Goal: Task Accomplishment & Management: Use online tool/utility

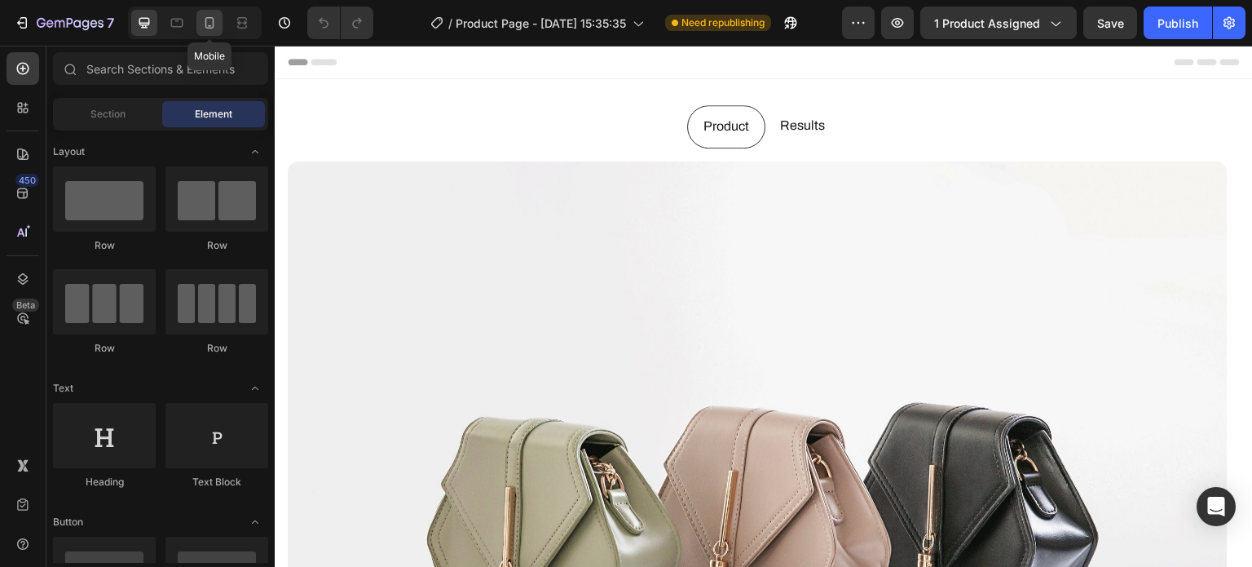
click at [213, 11] on div at bounding box center [209, 23] width 26 height 26
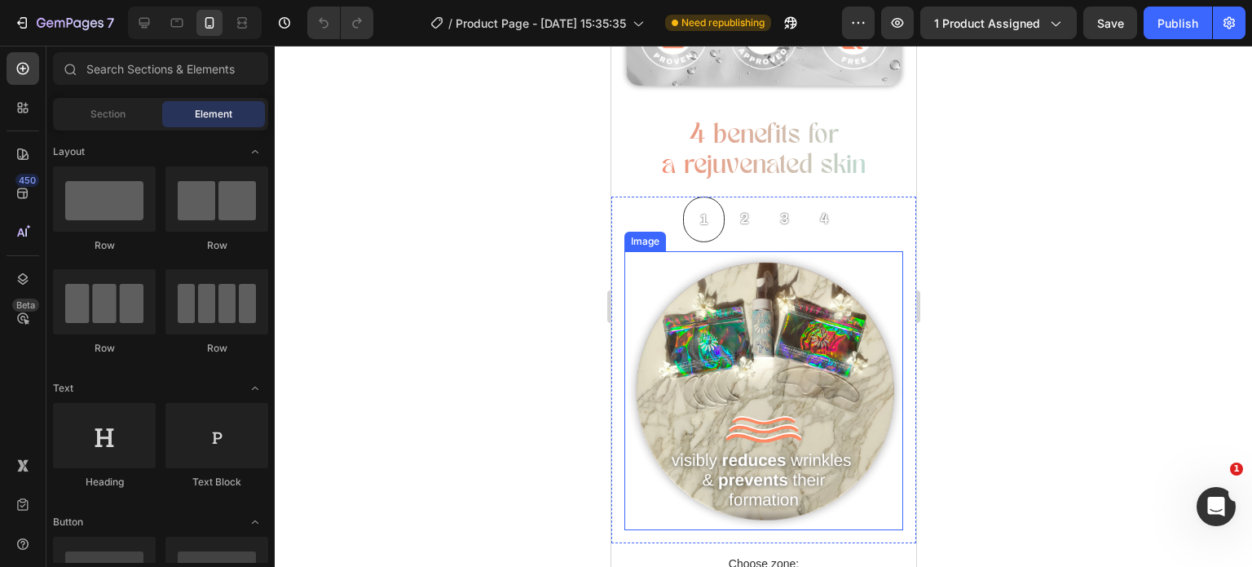
scroll to position [1225, 0]
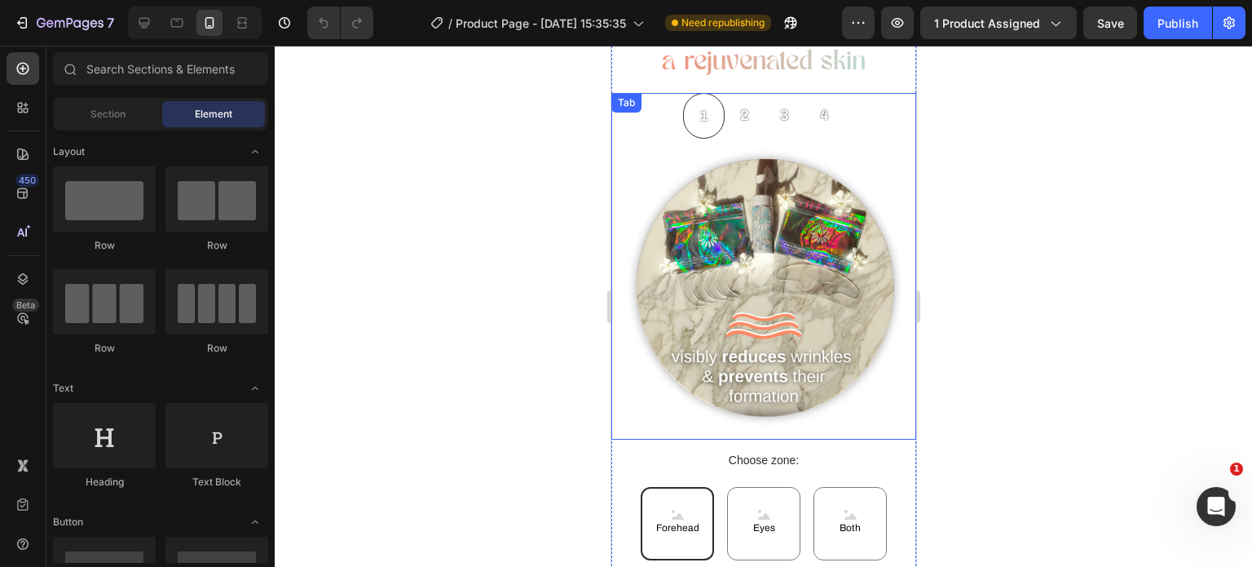
click at [739, 104] on p "2" at bounding box center [743, 115] width 9 height 26
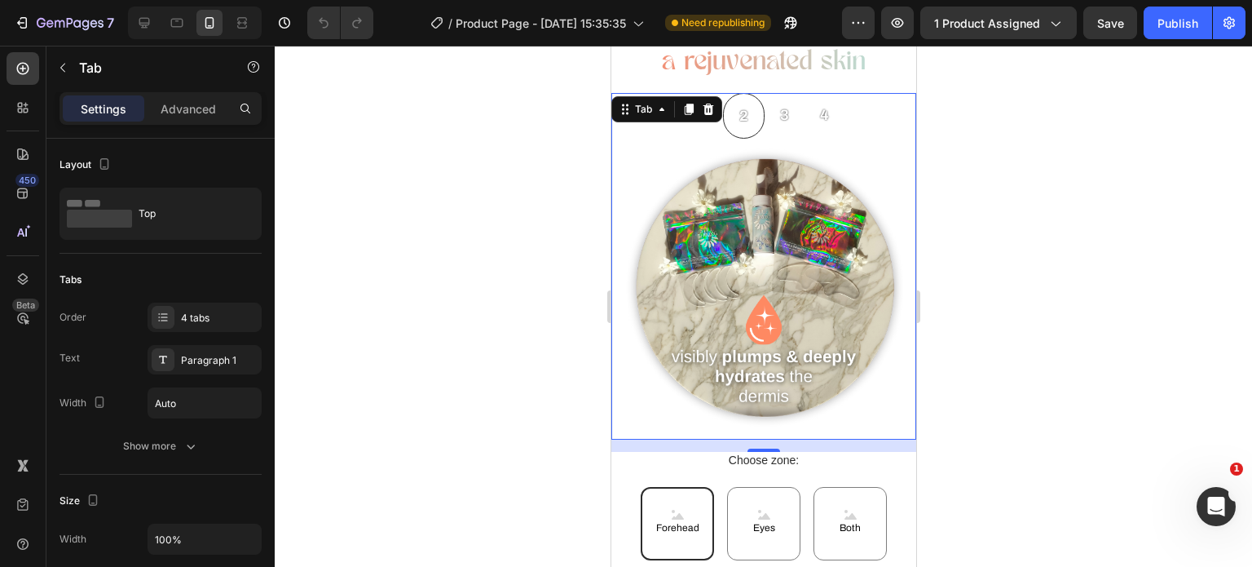
click at [782, 117] on div "3" at bounding box center [784, 114] width 14 height 31
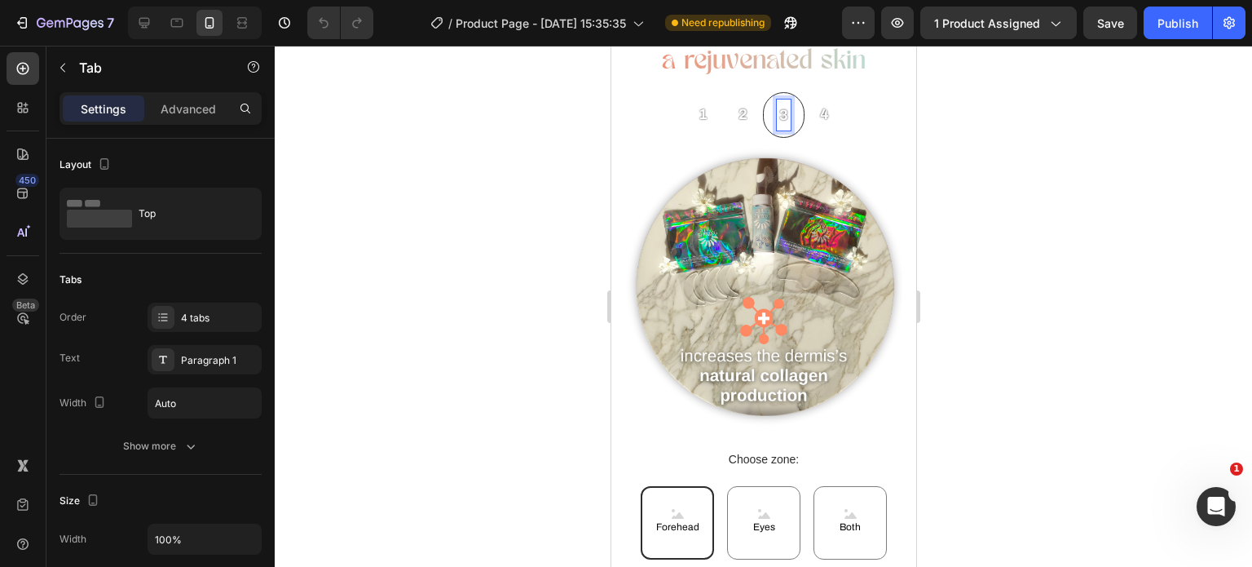
click at [819, 110] on p "4" at bounding box center [823, 114] width 9 height 26
click at [781, 111] on div "3" at bounding box center [782, 114] width 14 height 31
click at [735, 108] on div "2" at bounding box center [742, 113] width 14 height 31
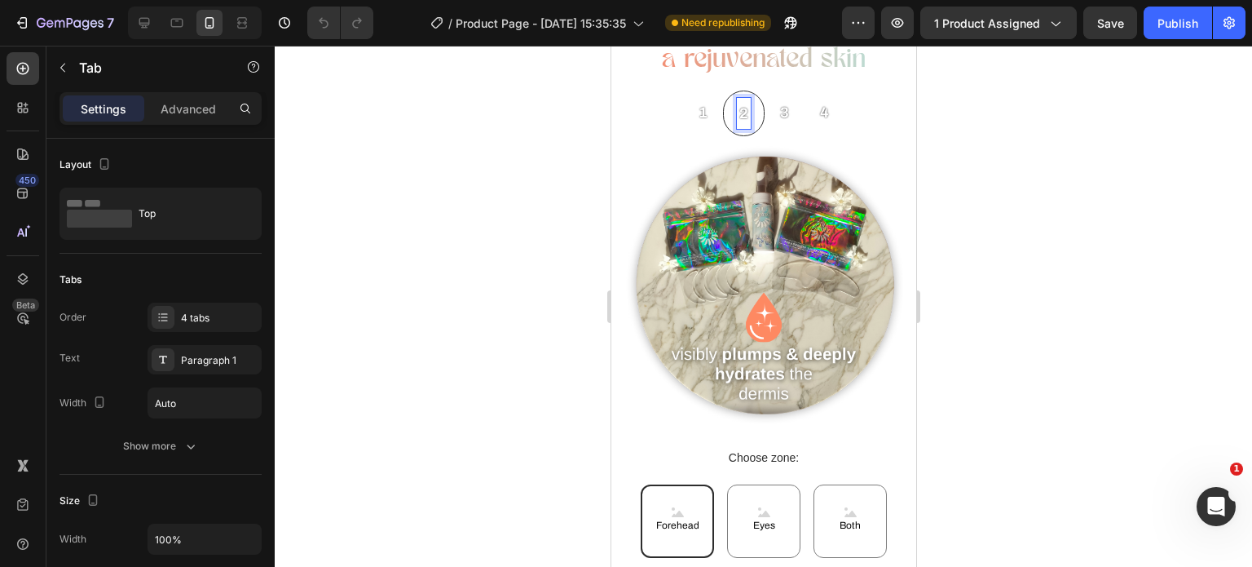
click at [704, 110] on li "1" at bounding box center [702, 113] width 40 height 46
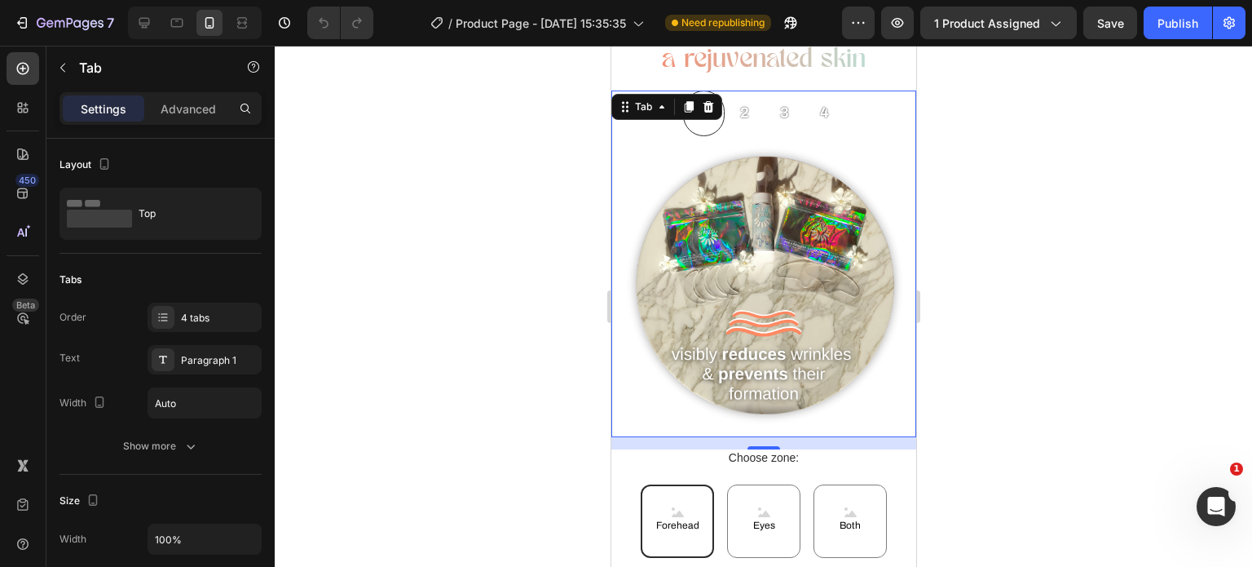
click at [739, 107] on p "2" at bounding box center [743, 112] width 9 height 26
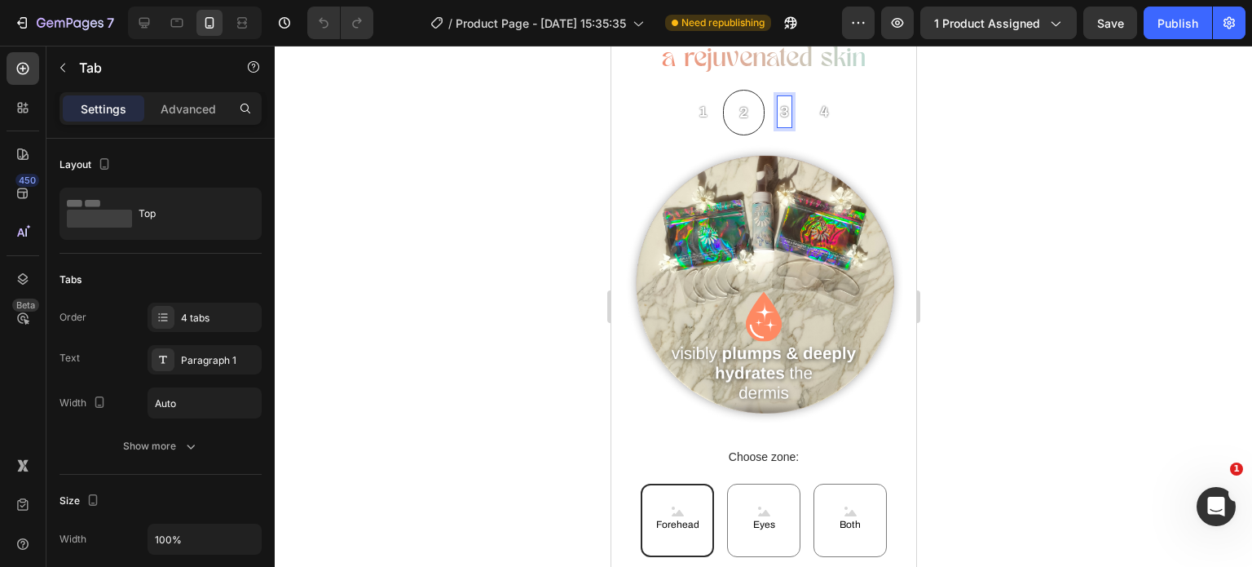
click at [777, 106] on div "3" at bounding box center [784, 111] width 14 height 31
click at [819, 98] on p "4" at bounding box center [823, 111] width 9 height 26
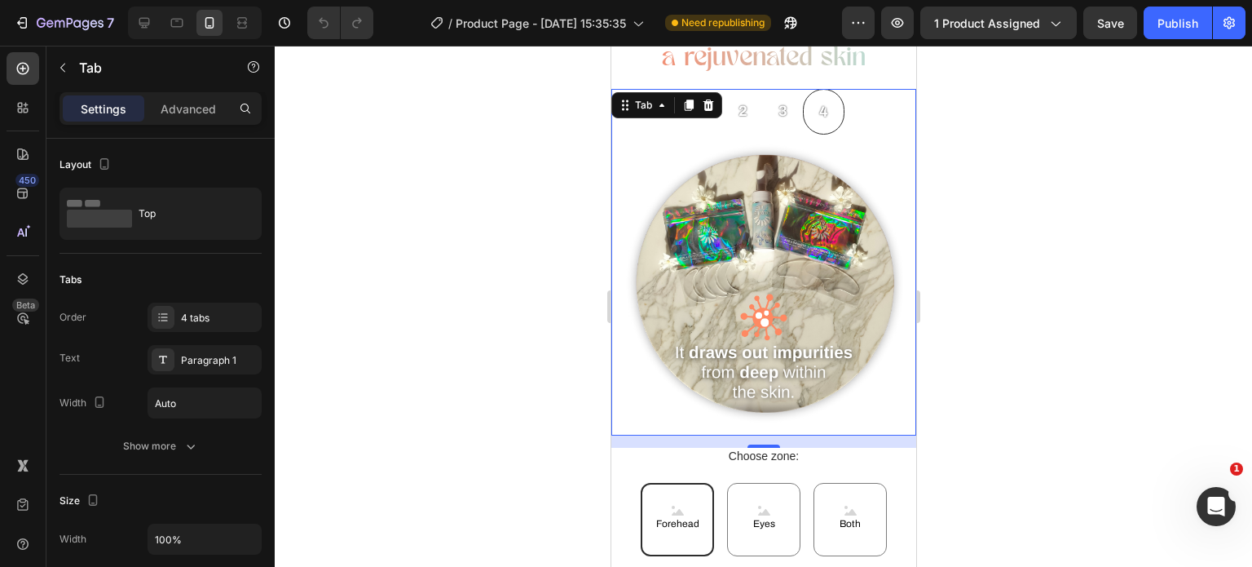
drag, startPoint x: 1608, startPoint y: 185, endPoint x: 805, endPoint y: 293, distance: 810.2
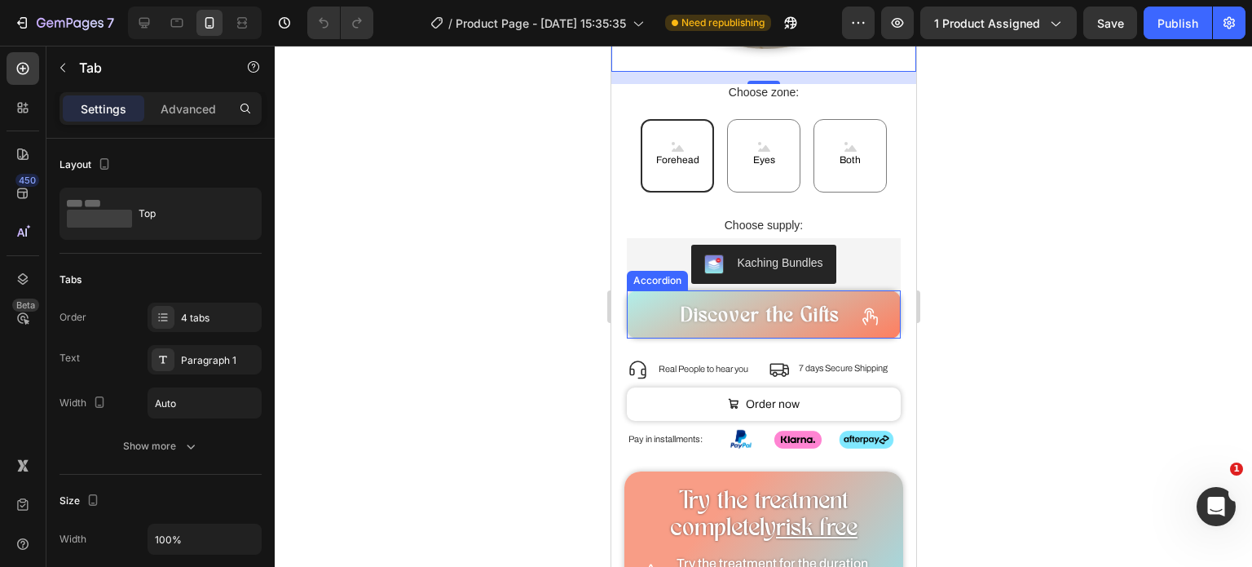
scroll to position [1665, 0]
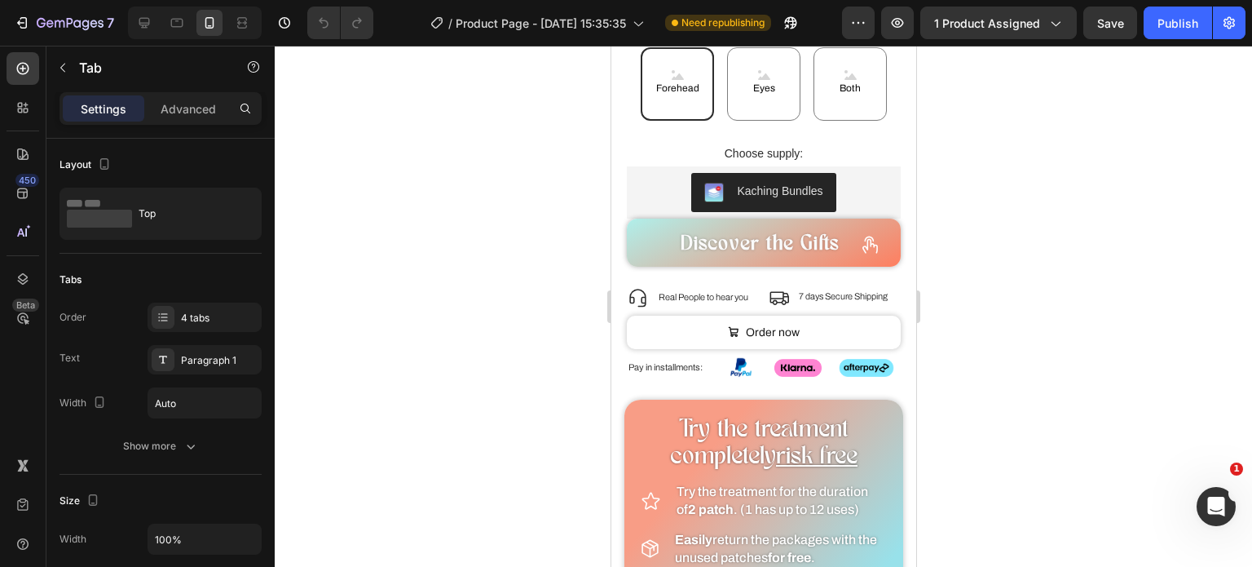
click at [561, 349] on div at bounding box center [763, 306] width 977 height 521
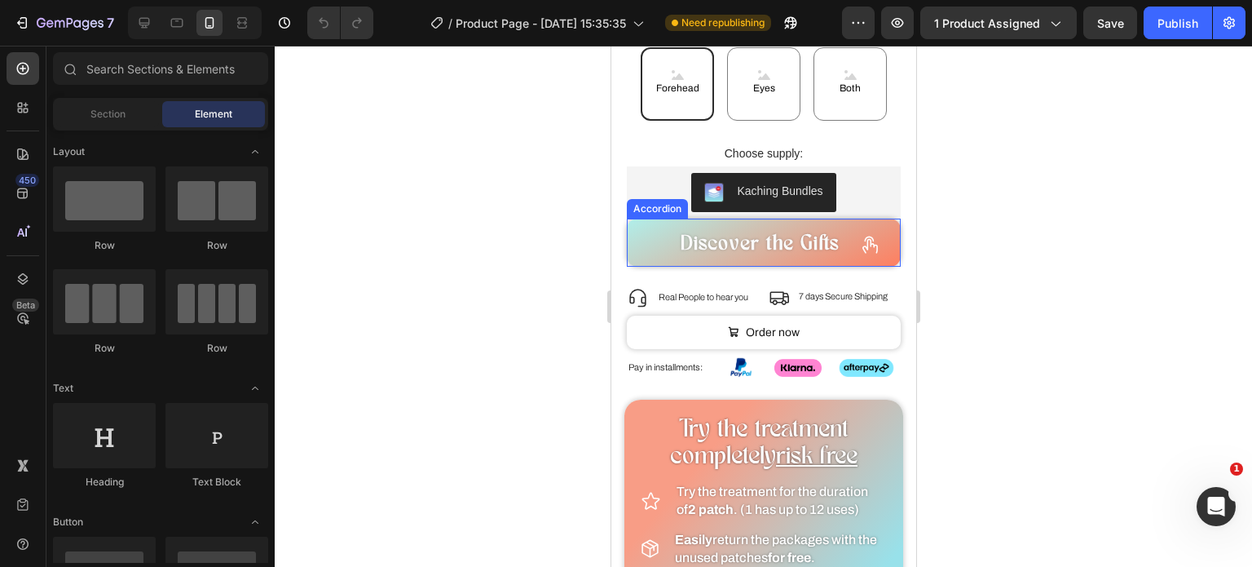
click at [862, 236] on icon at bounding box center [869, 244] width 15 height 17
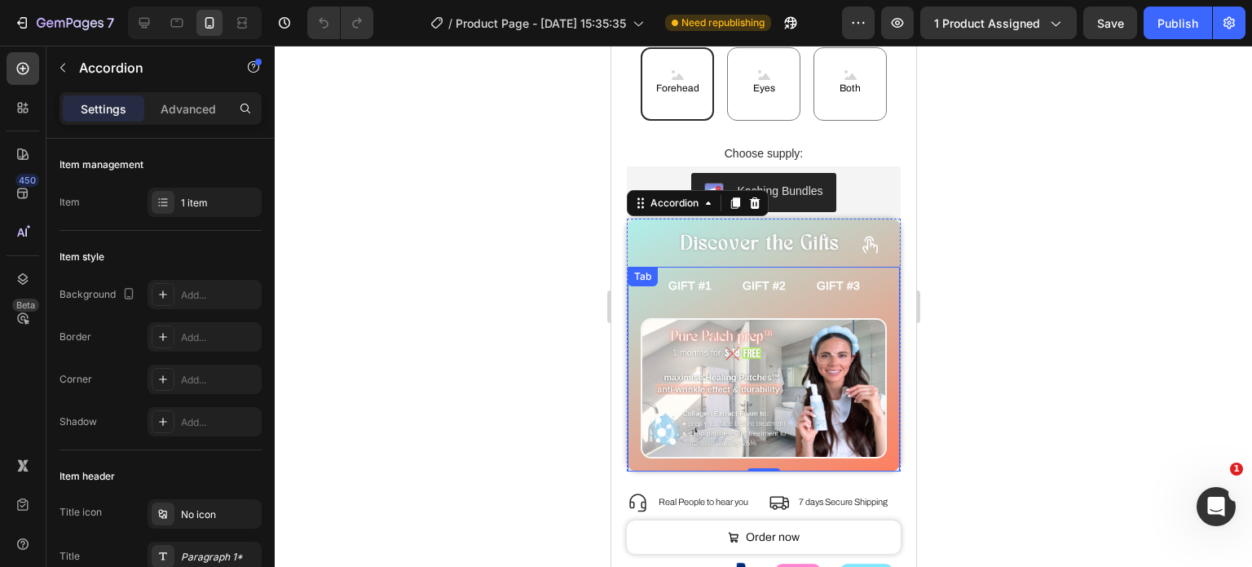
click at [757, 279] on span "GIFT #2" at bounding box center [763, 285] width 43 height 13
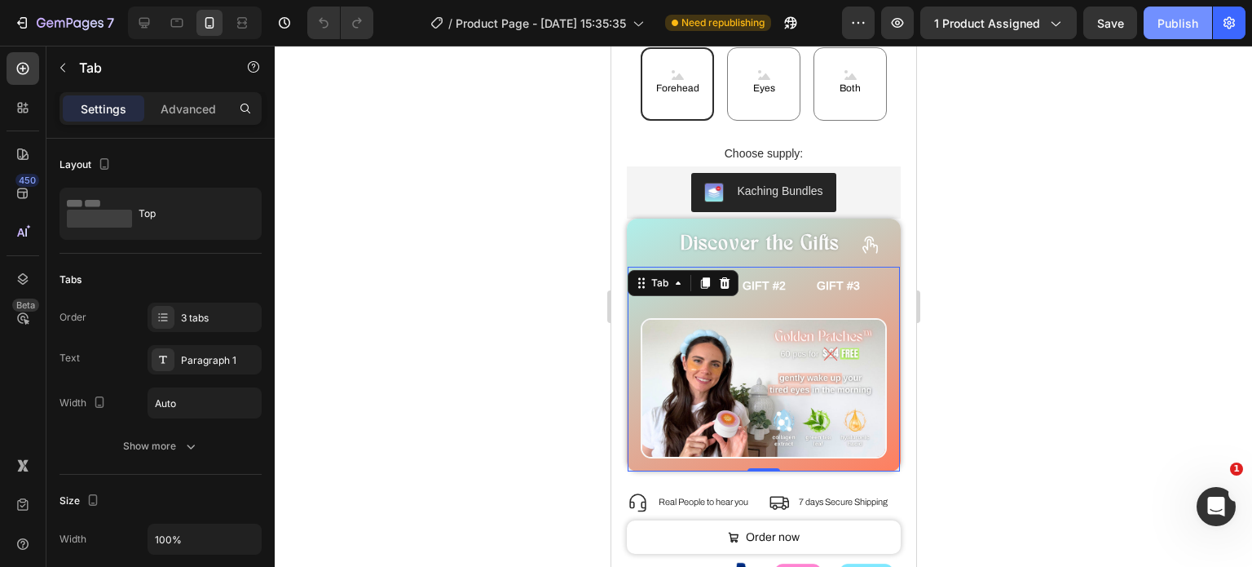
click at [1165, 10] on button "Publish" at bounding box center [1178, 23] width 68 height 33
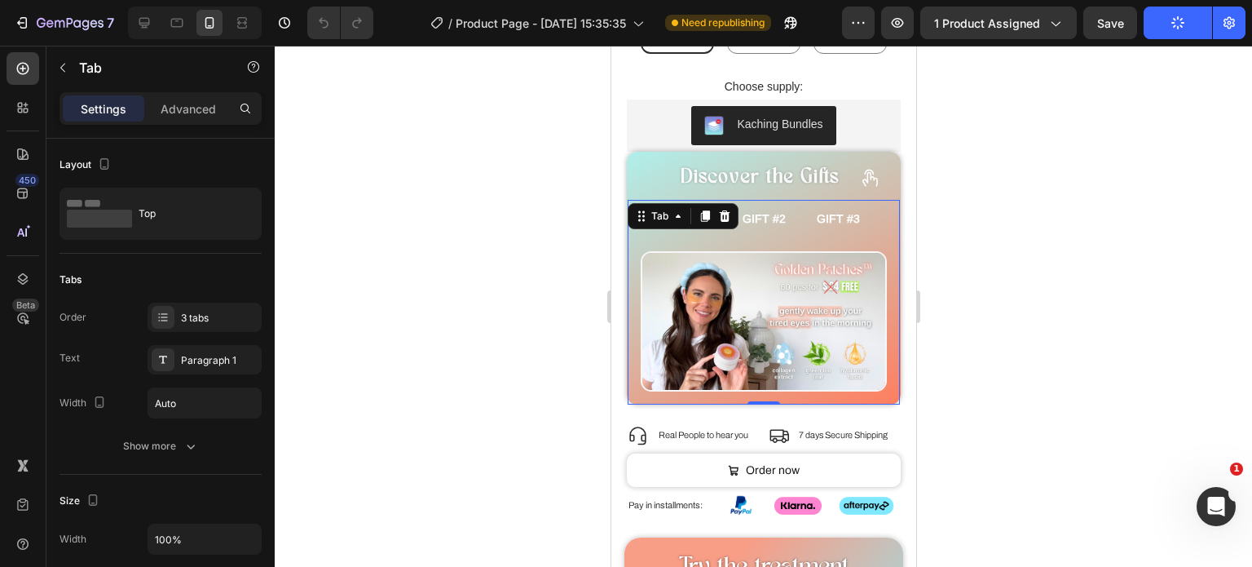
click at [1060, 298] on div at bounding box center [763, 306] width 977 height 521
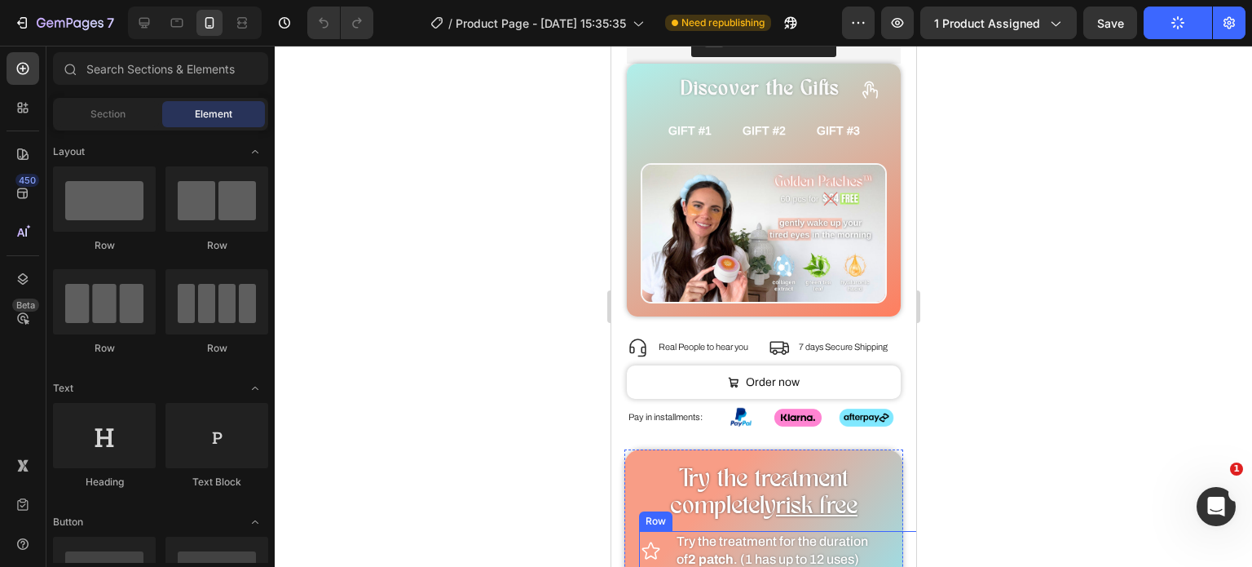
scroll to position [1733, 0]
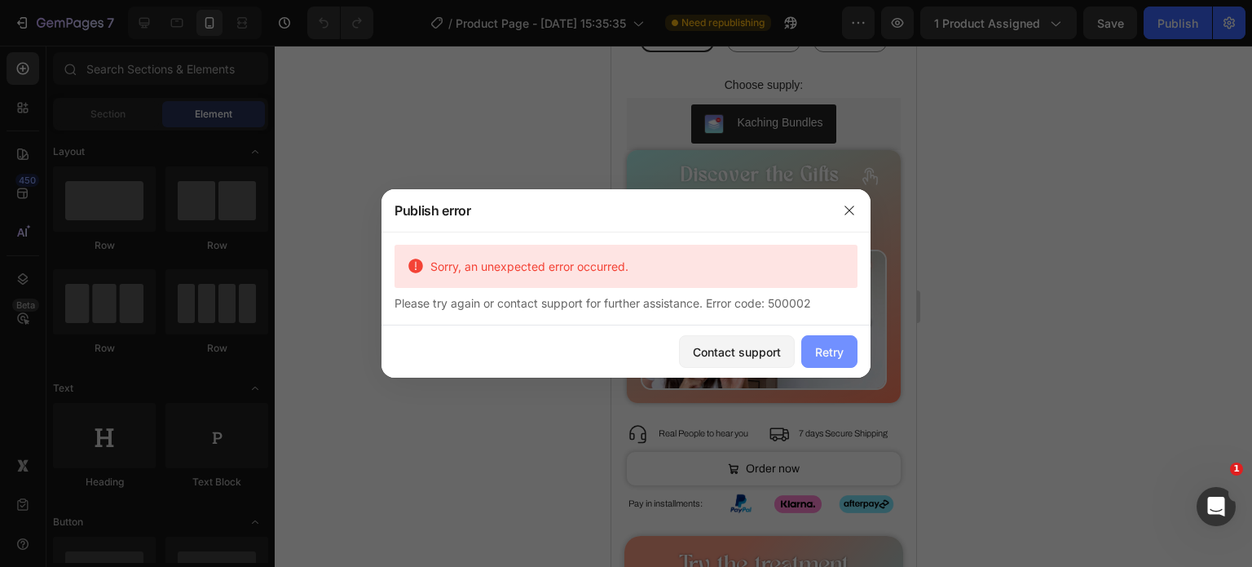
click at [815, 348] on div "Retry" at bounding box center [829, 351] width 29 height 17
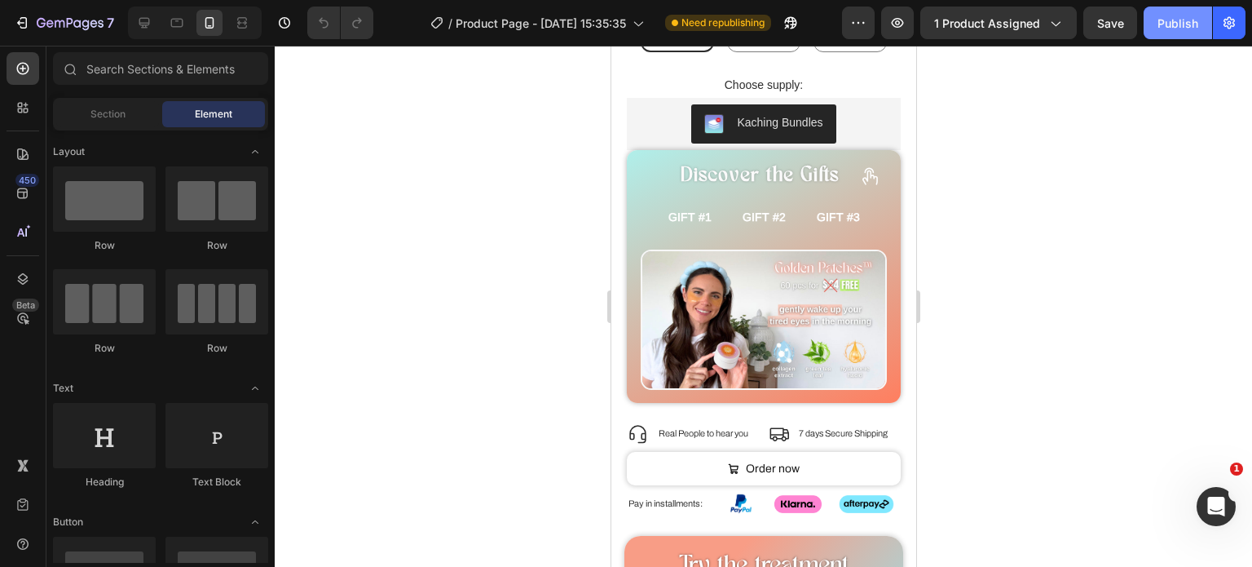
click at [1178, 16] on div "Publish" at bounding box center [1178, 23] width 41 height 17
click at [1006, 182] on div at bounding box center [763, 306] width 977 height 521
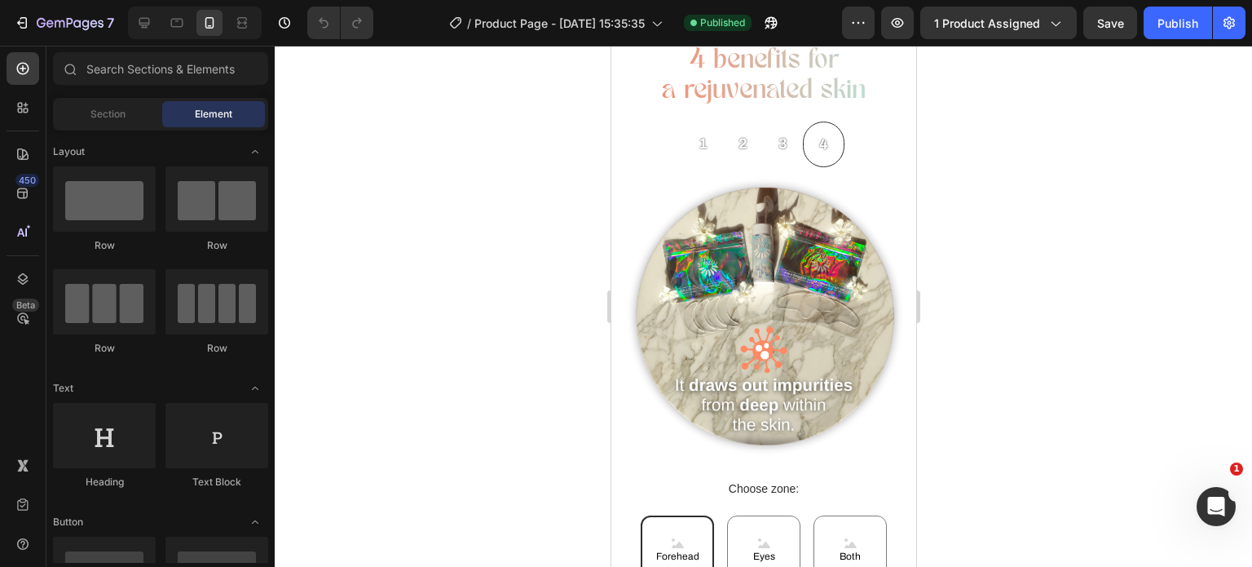
scroll to position [1194, 0]
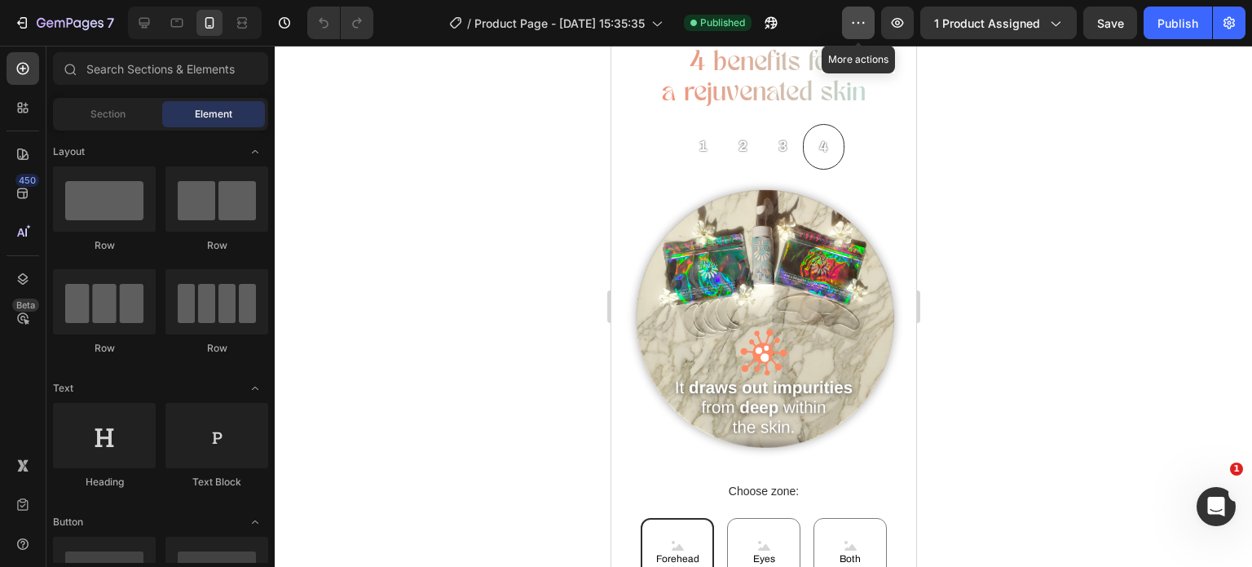
click at [858, 26] on icon "button" at bounding box center [858, 23] width 16 height 16
click at [1167, 138] on div at bounding box center [763, 306] width 977 height 521
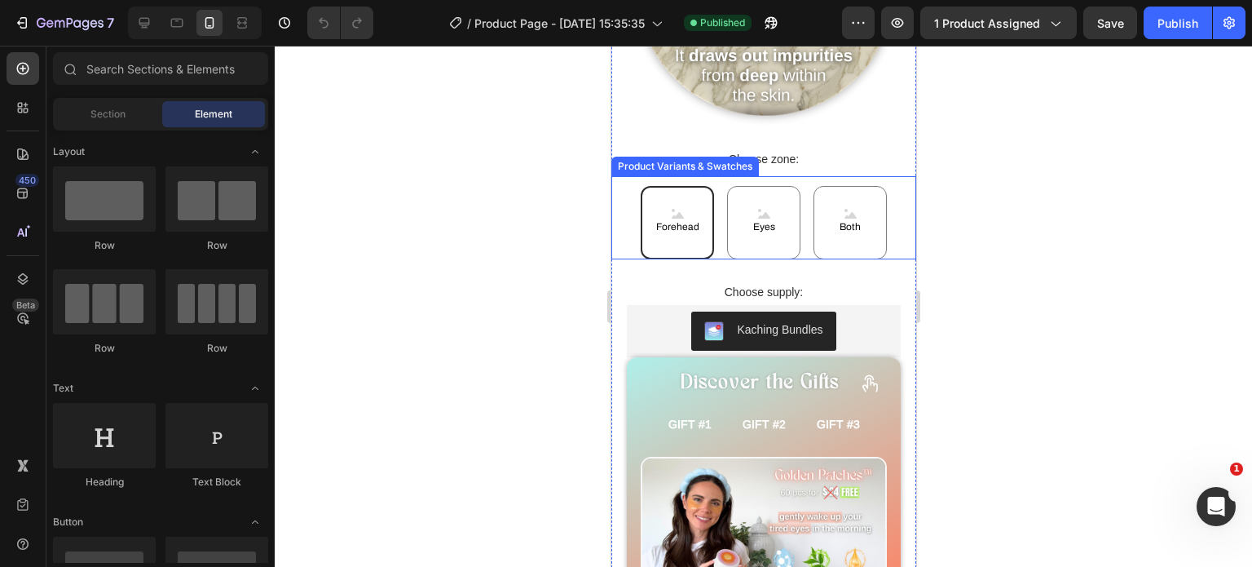
scroll to position [1683, 0]
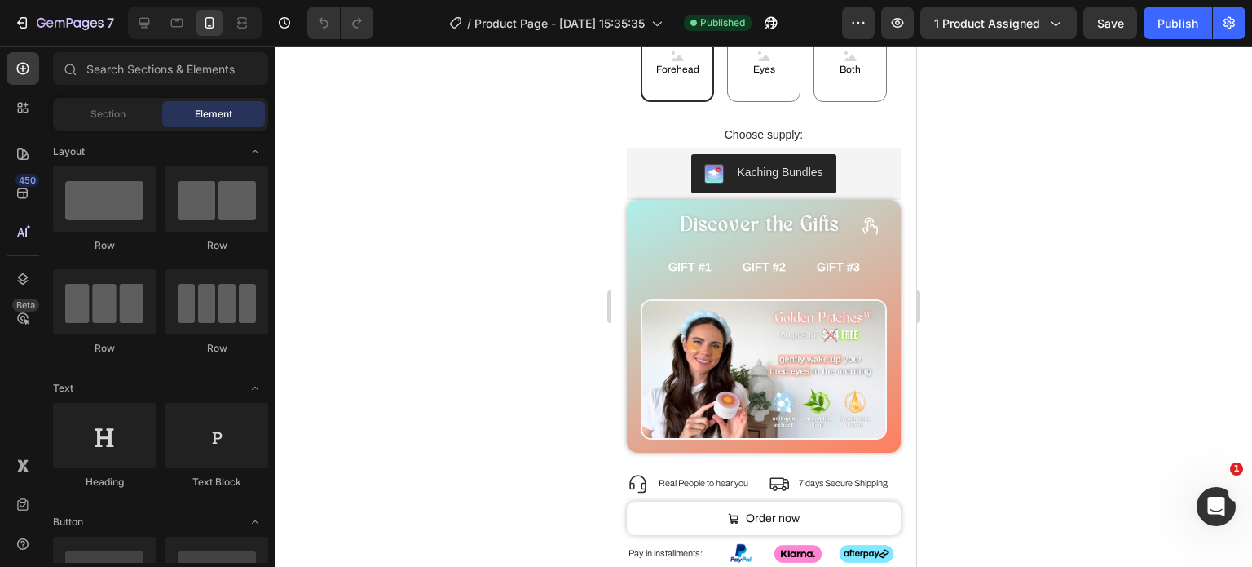
click at [961, 101] on div at bounding box center [763, 306] width 977 height 521
click at [770, 25] on icon "button" at bounding box center [768, 26] width 4 height 4
